Goal: Task Accomplishment & Management: Manage account settings

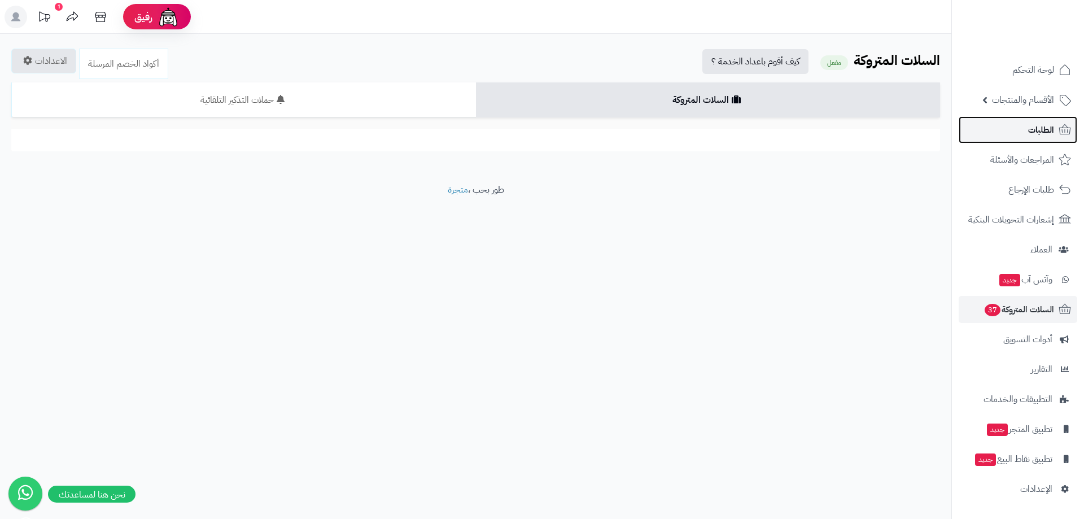
click at [1030, 128] on span "الطلبات" at bounding box center [1042, 130] width 26 height 16
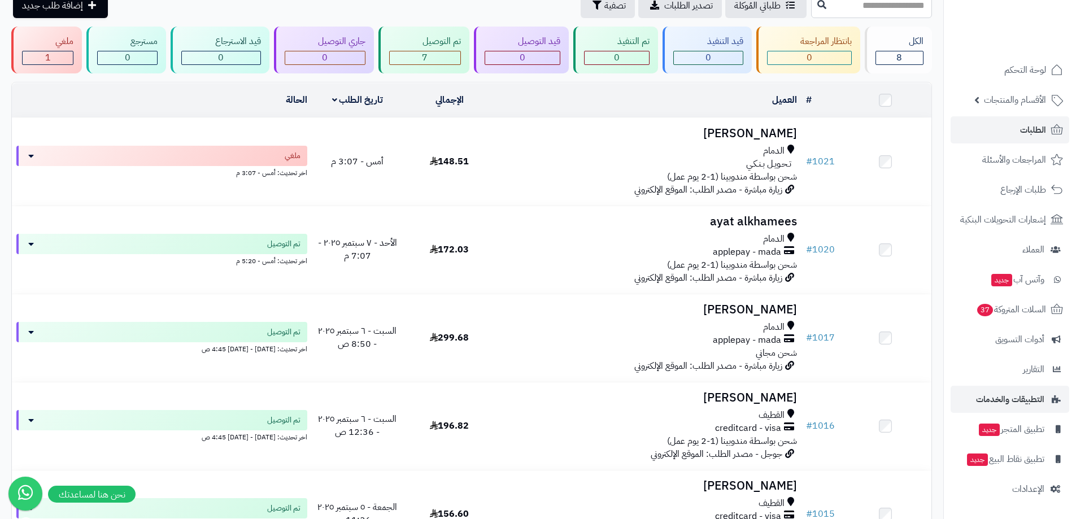
scroll to position [226, 0]
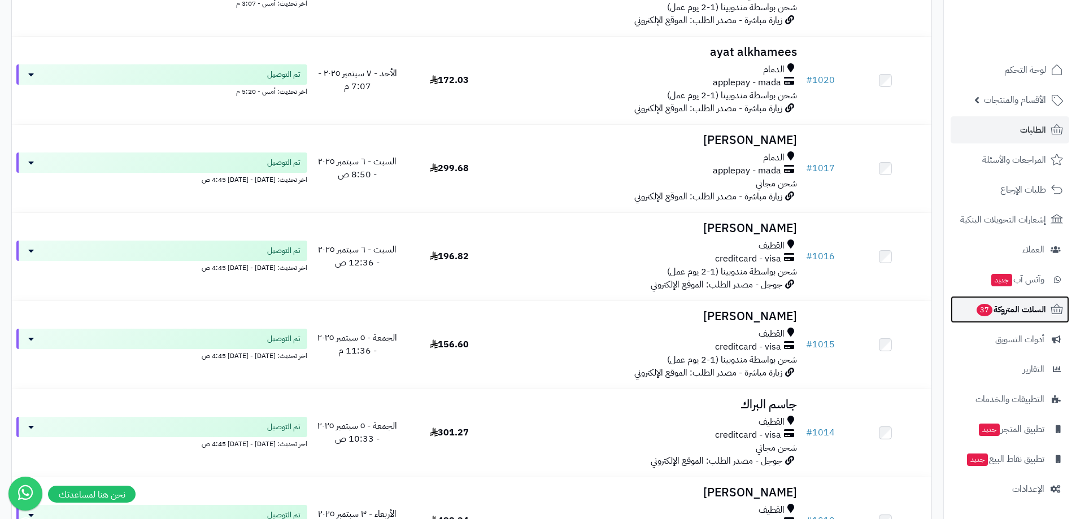
click at [1004, 309] on span "السلات المتروكة 37" at bounding box center [1010, 310] width 71 height 16
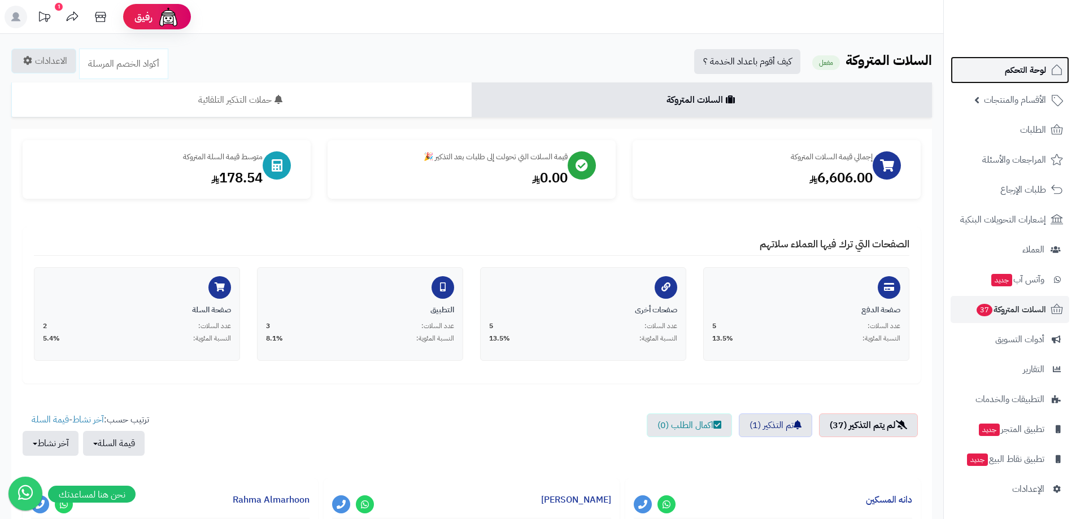
click at [1022, 67] on span "لوحة التحكم" at bounding box center [1025, 70] width 41 height 16
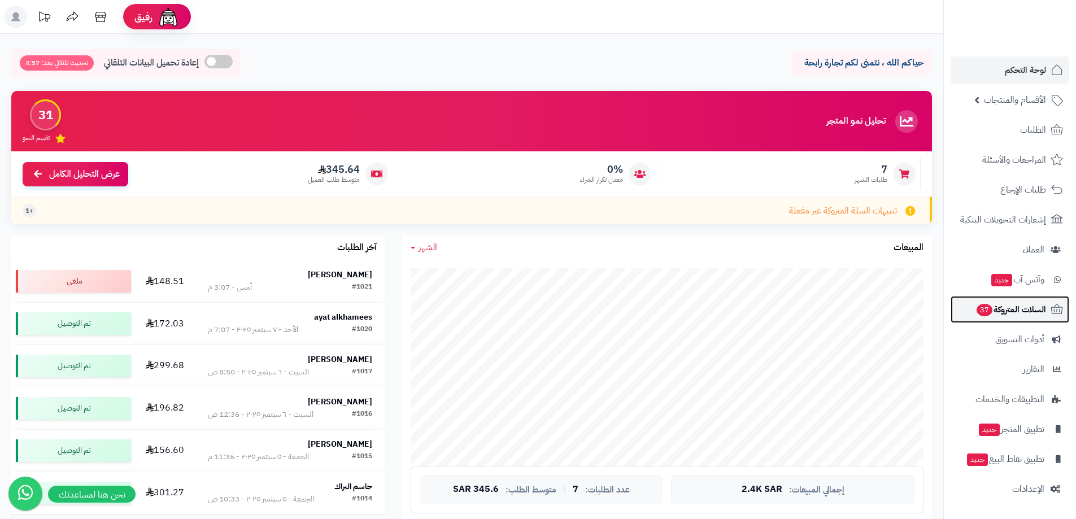
click at [1032, 315] on span "السلات المتروكة 37" at bounding box center [1010, 310] width 71 height 16
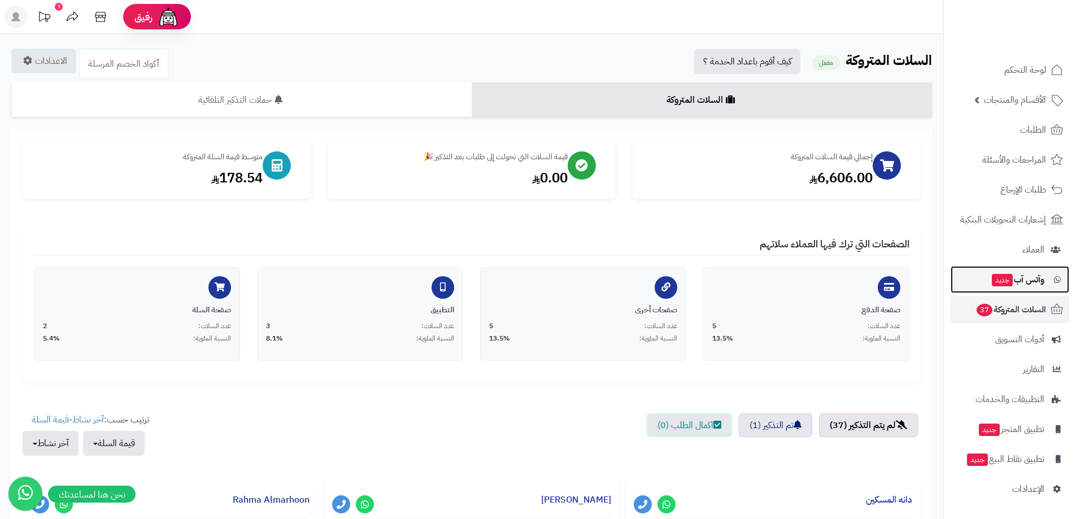
click at [1032, 268] on link "وآتس آب جديد" at bounding box center [1010, 279] width 119 height 27
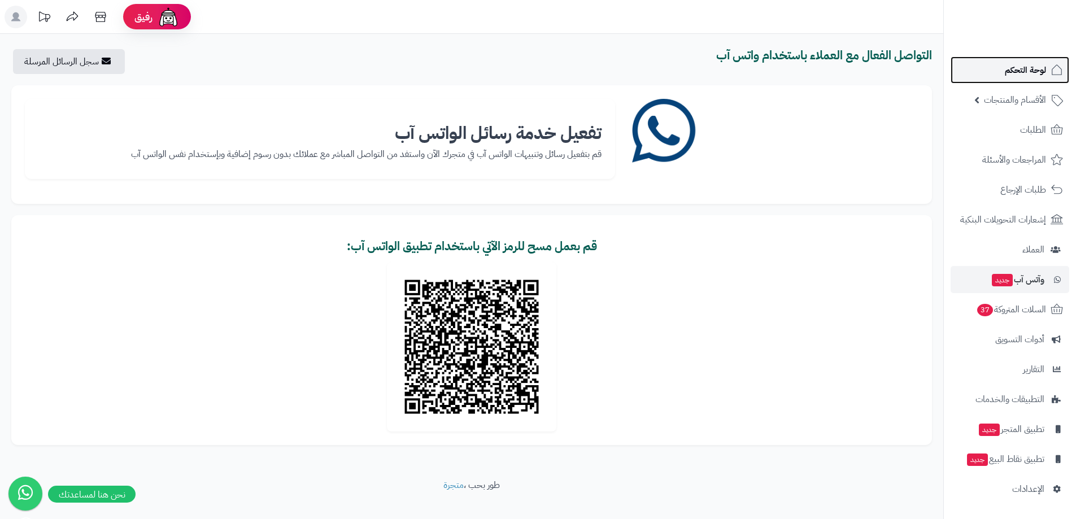
click at [1019, 64] on span "لوحة التحكم" at bounding box center [1025, 70] width 41 height 16
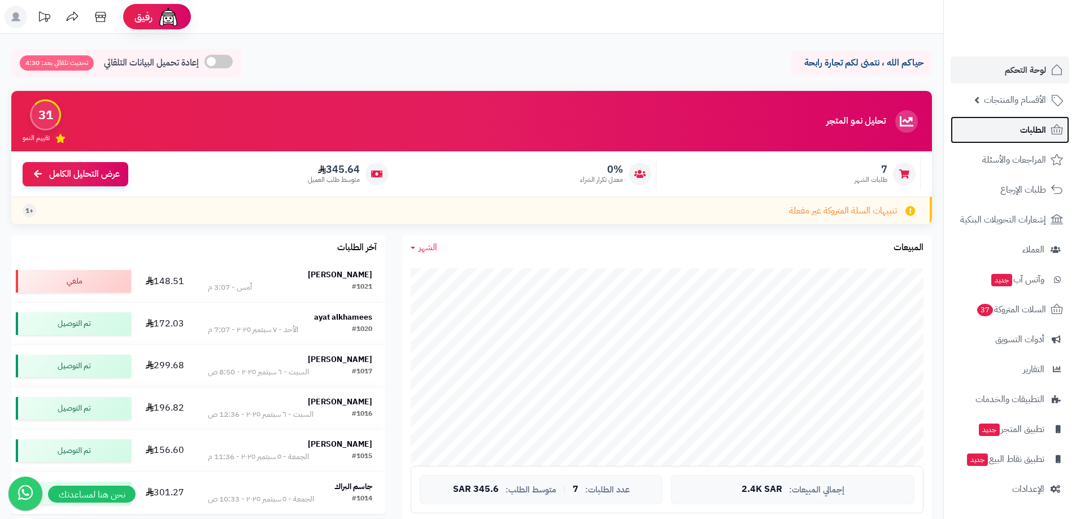
click at [1029, 129] on span "الطلبات" at bounding box center [1033, 130] width 26 height 16
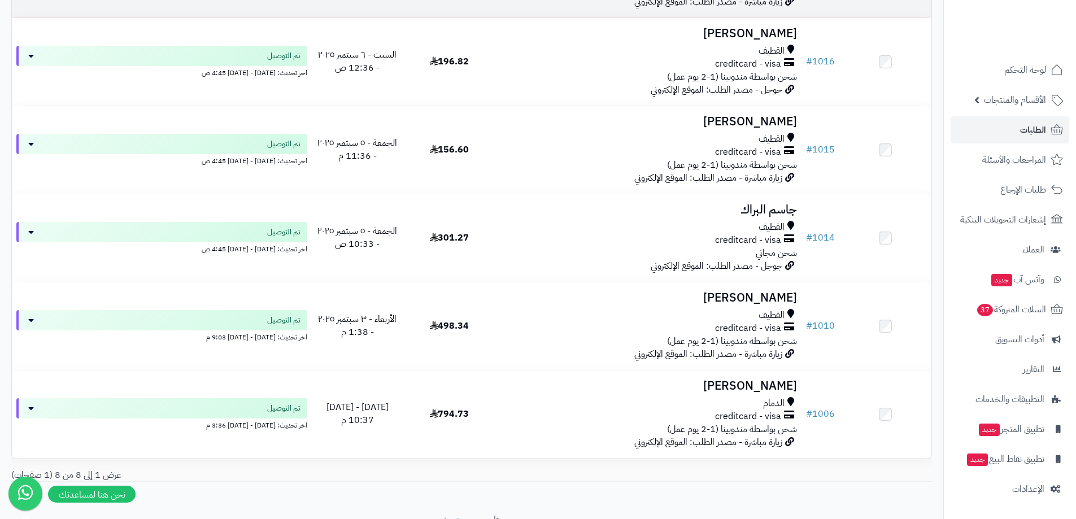
scroll to position [452, 0]
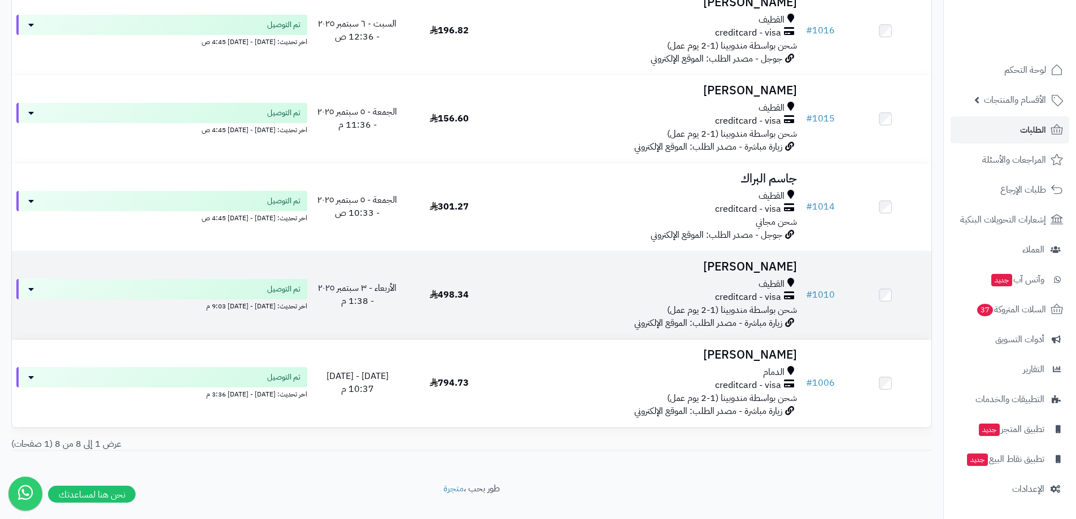
click at [573, 291] on div "creditcard - visa" at bounding box center [648, 297] width 297 height 13
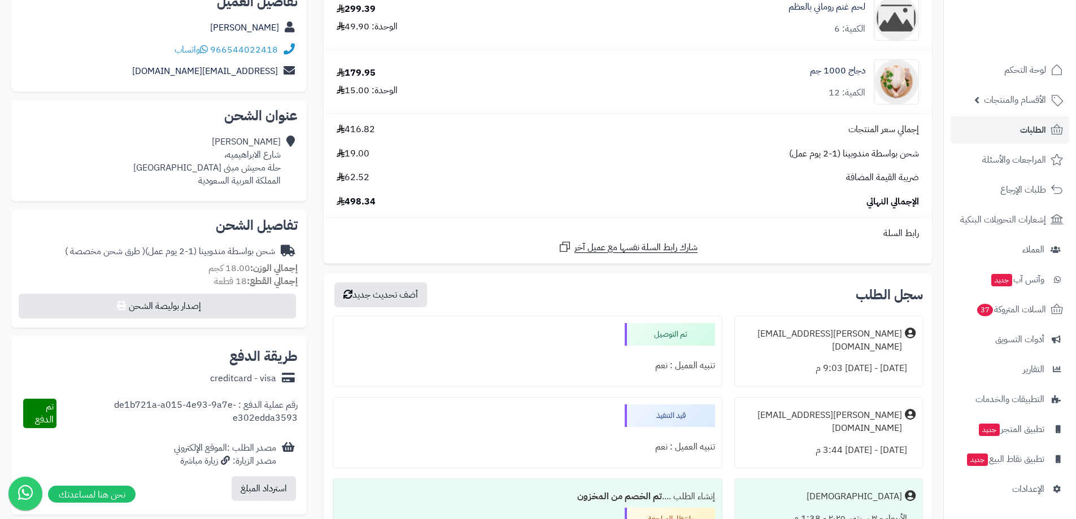
scroll to position [282, 0]
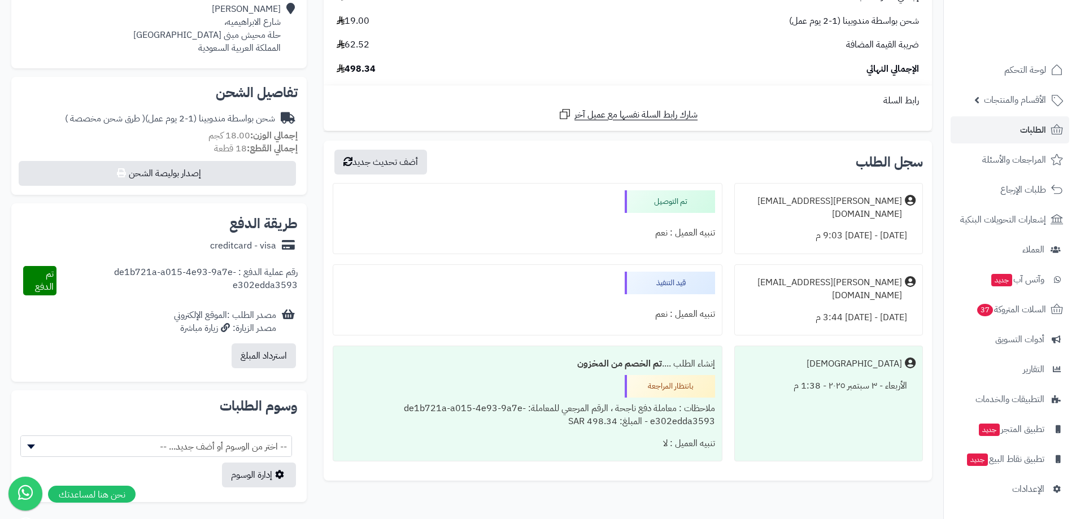
drag, startPoint x: 202, startPoint y: 283, endPoint x: 215, endPoint y: 278, distance: 14.5
click at [204, 283] on div "رقم عملية الدفع : de1b721a-a015-4e93-9a7e-e302edda3593" at bounding box center [176, 280] width 241 height 29
click at [215, 278] on div "رقم عملية الدفع : de1b721a-a015-4e93-9a7e-e302edda3593" at bounding box center [176, 280] width 241 height 29
drag, startPoint x: 242, startPoint y: 227, endPoint x: 269, endPoint y: 216, distance: 29.7
click at [242, 227] on h2 "طريقة الدفع" at bounding box center [263, 224] width 68 height 14
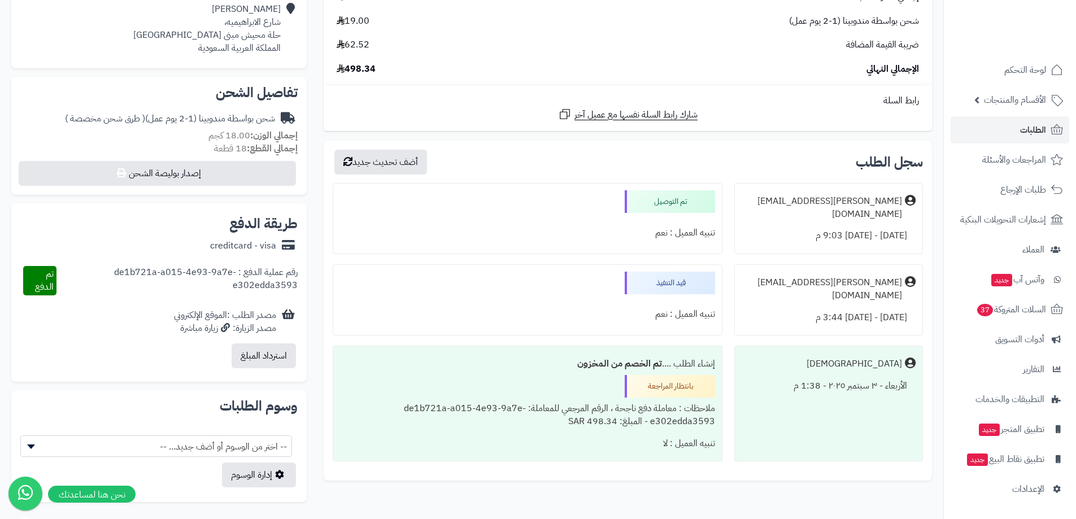
drag, startPoint x: 190, startPoint y: 347, endPoint x: 104, endPoint y: 338, distance: 86.9
click at [189, 347] on div "استرداد المبلغ" at bounding box center [158, 356] width 277 height 34
click at [277, 334] on div "مصدر الطلب :الموقع الإلكتروني مصدر الزيارة: زيارة مباشرة" at bounding box center [158, 321] width 277 height 35
click at [268, 322] on div "مصدر الزيارة: زيارة مباشرة" at bounding box center [225, 328] width 102 height 13
click at [264, 307] on div "مصدر الطلب :الموقع الإلكتروني مصدر الزيارة: زيارة مباشرة" at bounding box center [158, 321] width 277 height 35
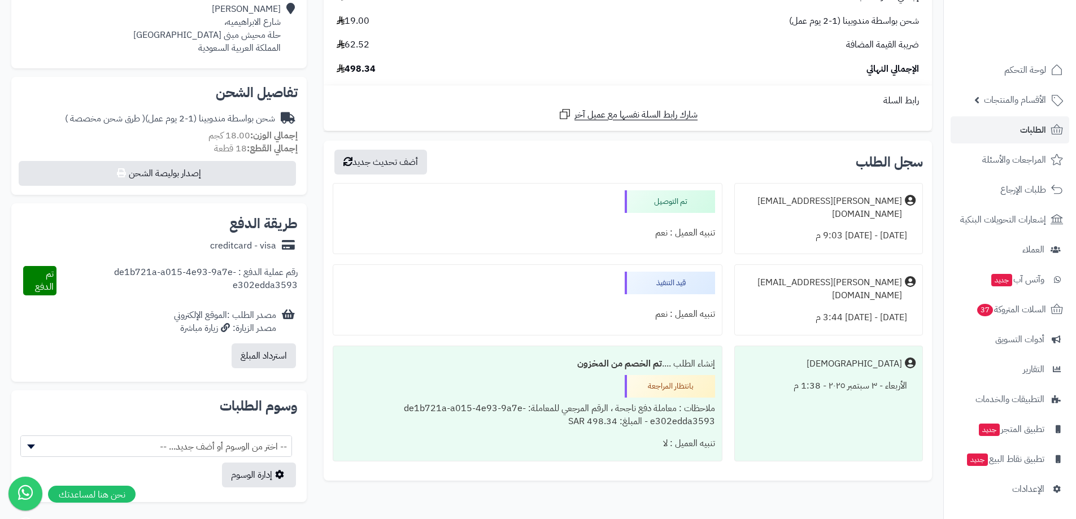
click at [563, 407] on div "ملاحظات : معاملة دفع ناجحة ، الرقم المرجعي للمعاملة: de1b721a-a015-4e93-9a7e-e3…" at bounding box center [527, 415] width 374 height 35
click at [655, 411] on div "ملاحظات : معاملة دفع ناجحة ، الرقم المرجعي للمعاملة: de1b721a-a015-4e93-9a7e-e3…" at bounding box center [527, 415] width 374 height 35
drag, startPoint x: 525, startPoint y: 401, endPoint x: 342, endPoint y: 401, distance: 183.0
click at [342, 401] on div "ملاحظات : معاملة دفع ناجحة ، الرقم المرجعي للمعاملة: de1b721a-a015-4e93-9a7e-e3…" at bounding box center [527, 415] width 374 height 35
copy div "de1b721a-a015-4e93-9a7e-e302edda3593"
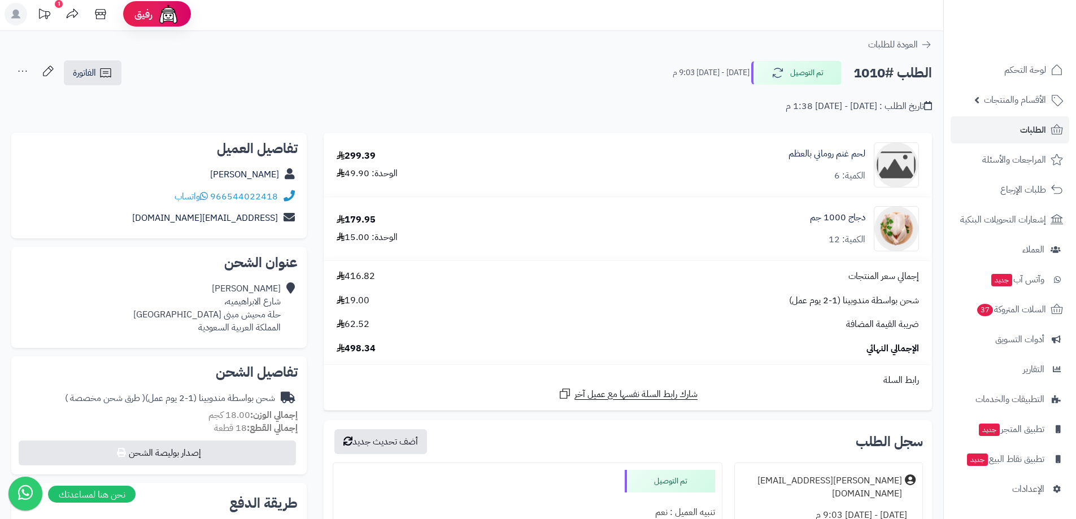
scroll to position [0, 0]
